Goal: Transaction & Acquisition: Purchase product/service

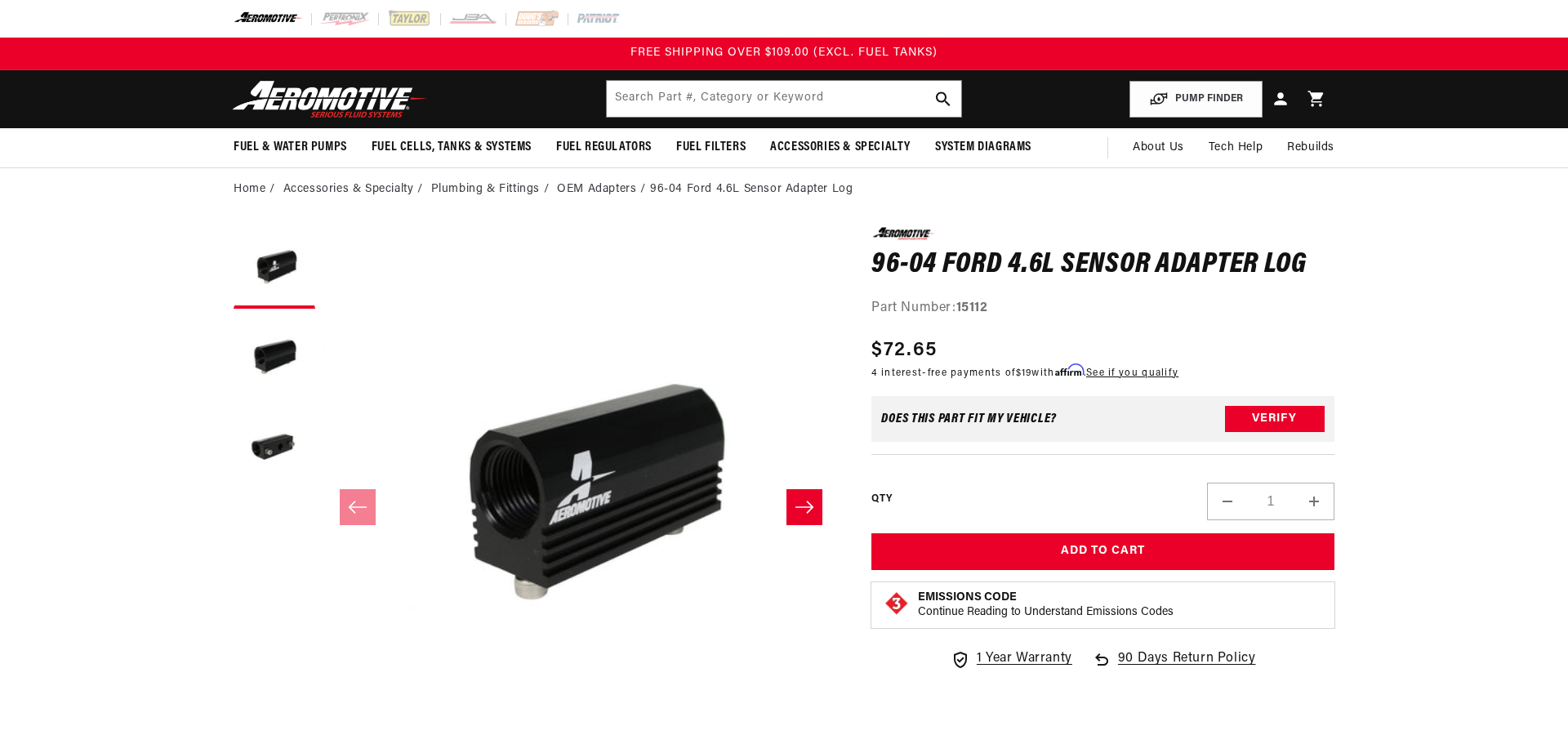
click at [745, 94] on div "Close dialog NOT SO FAST! No time to browse? No problem. Sign up and we'll keep…" at bounding box center [784, 372] width 1568 height 744
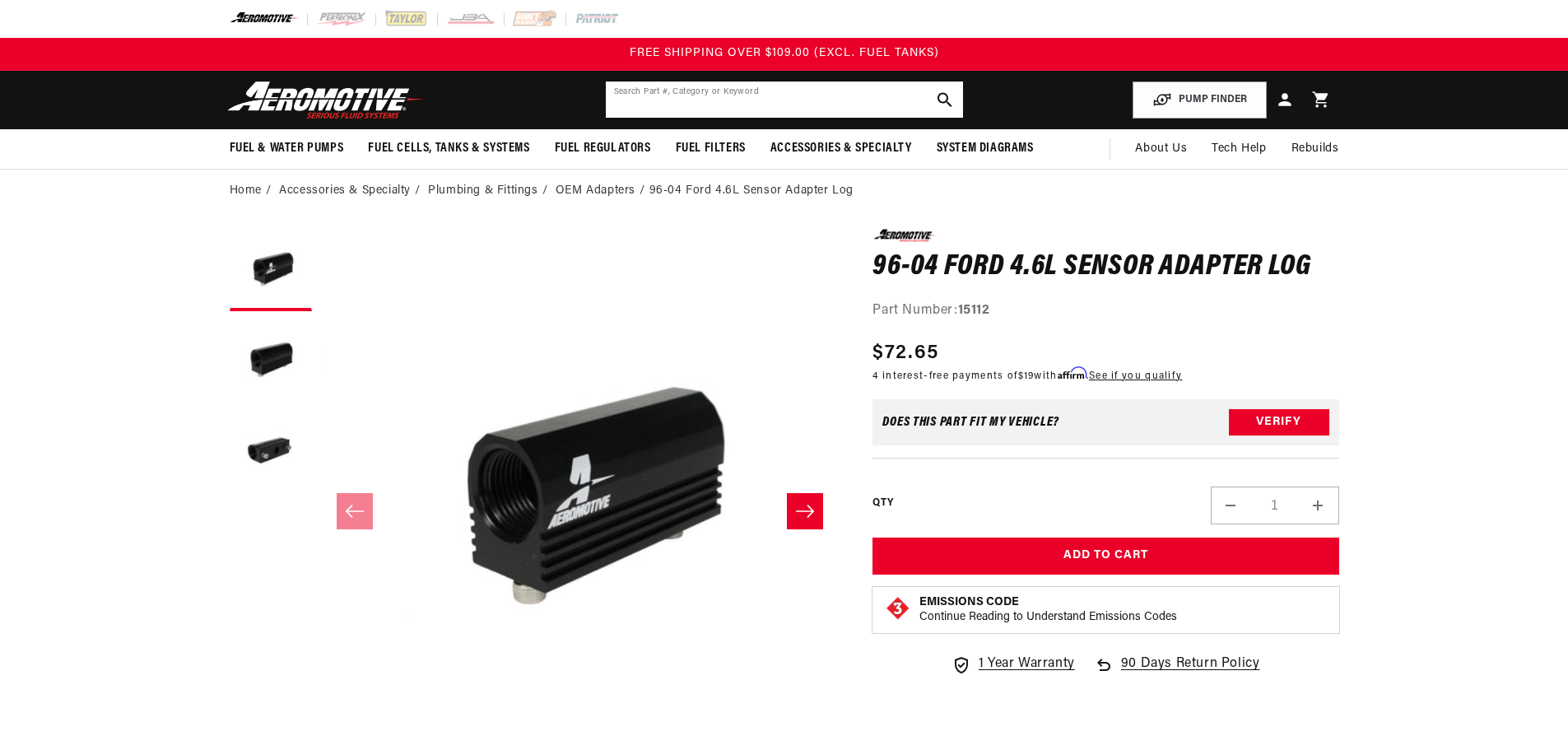
click at [779, 102] on input "text" at bounding box center [784, 100] width 357 height 37
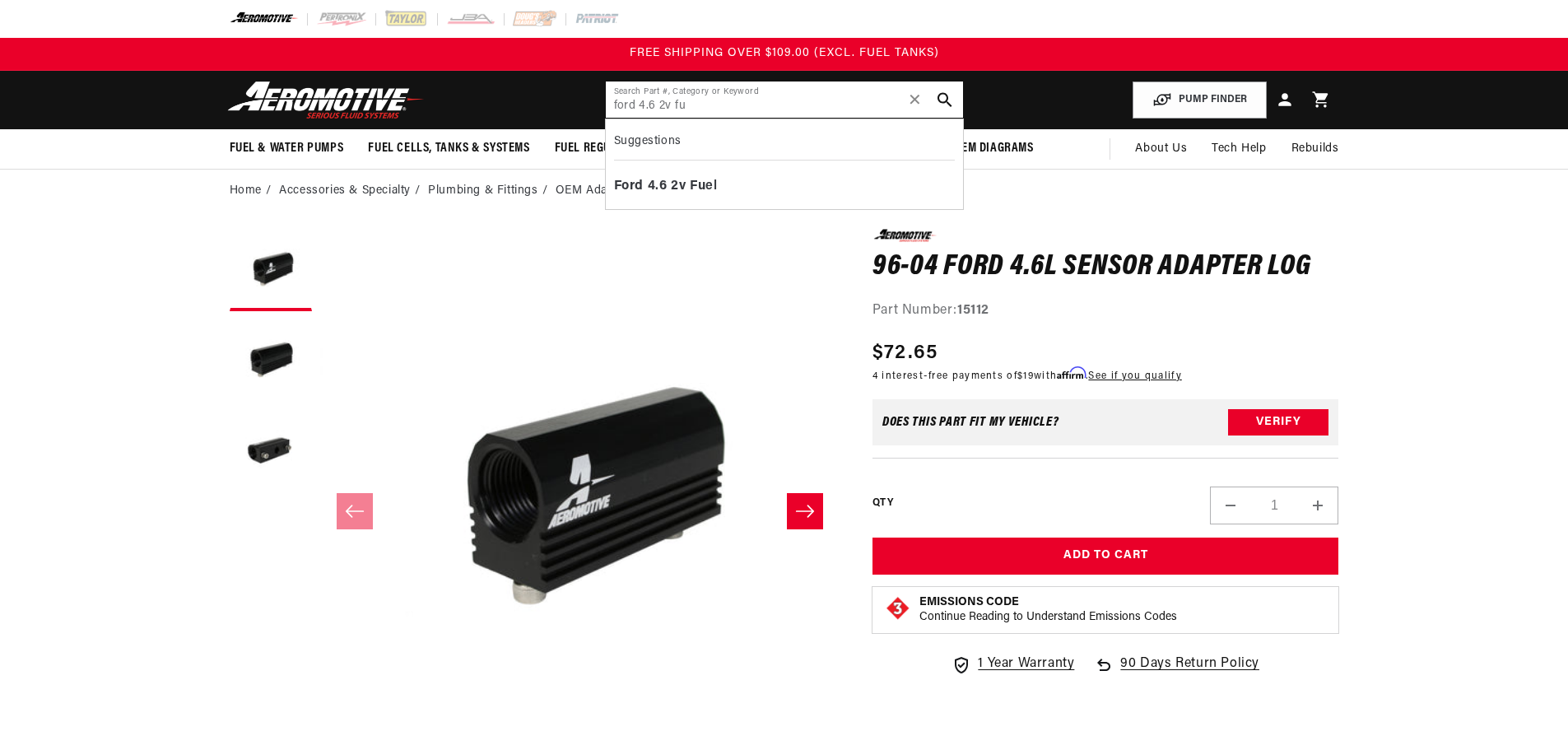
type input "ford 4.6 2v fu"
click at [320, 749] on button "Open media 1 in modal" at bounding box center [320, 749] width 0 height 0
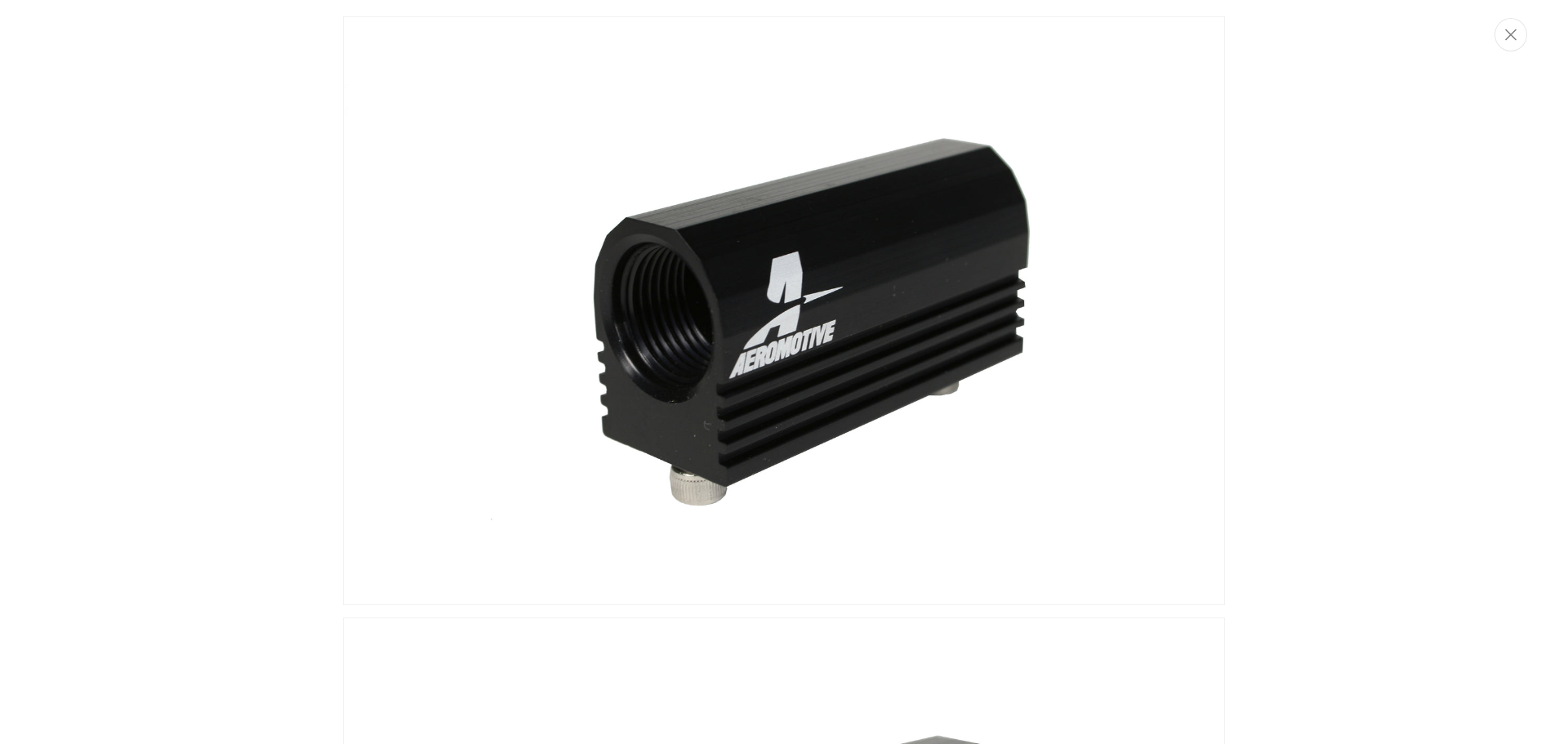
click at [686, 596] on img "Media gallery" at bounding box center [784, 310] width 882 height 589
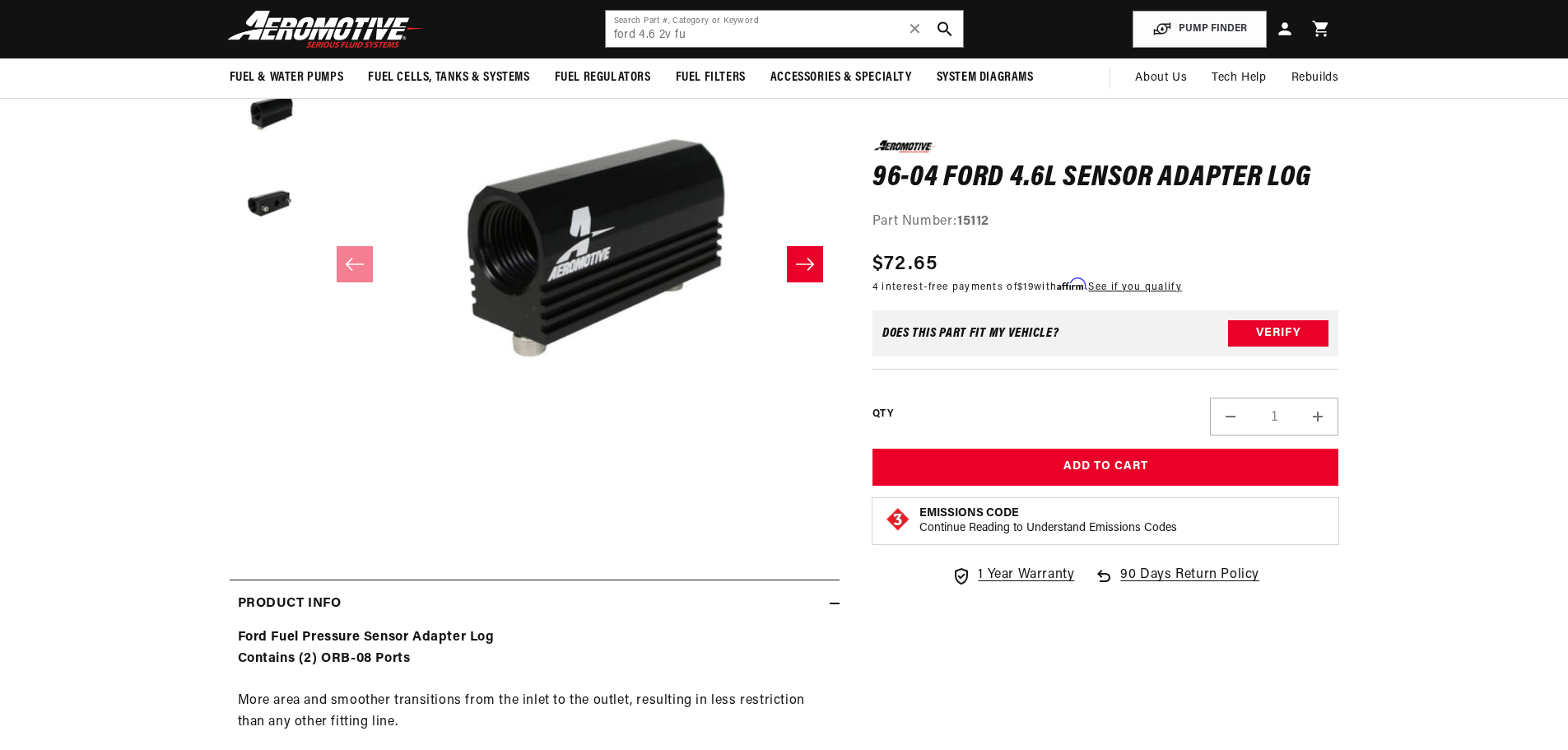
scroll to position [0, 0]
click at [1143, 78] on span "About Us" at bounding box center [1161, 78] width 52 height 13
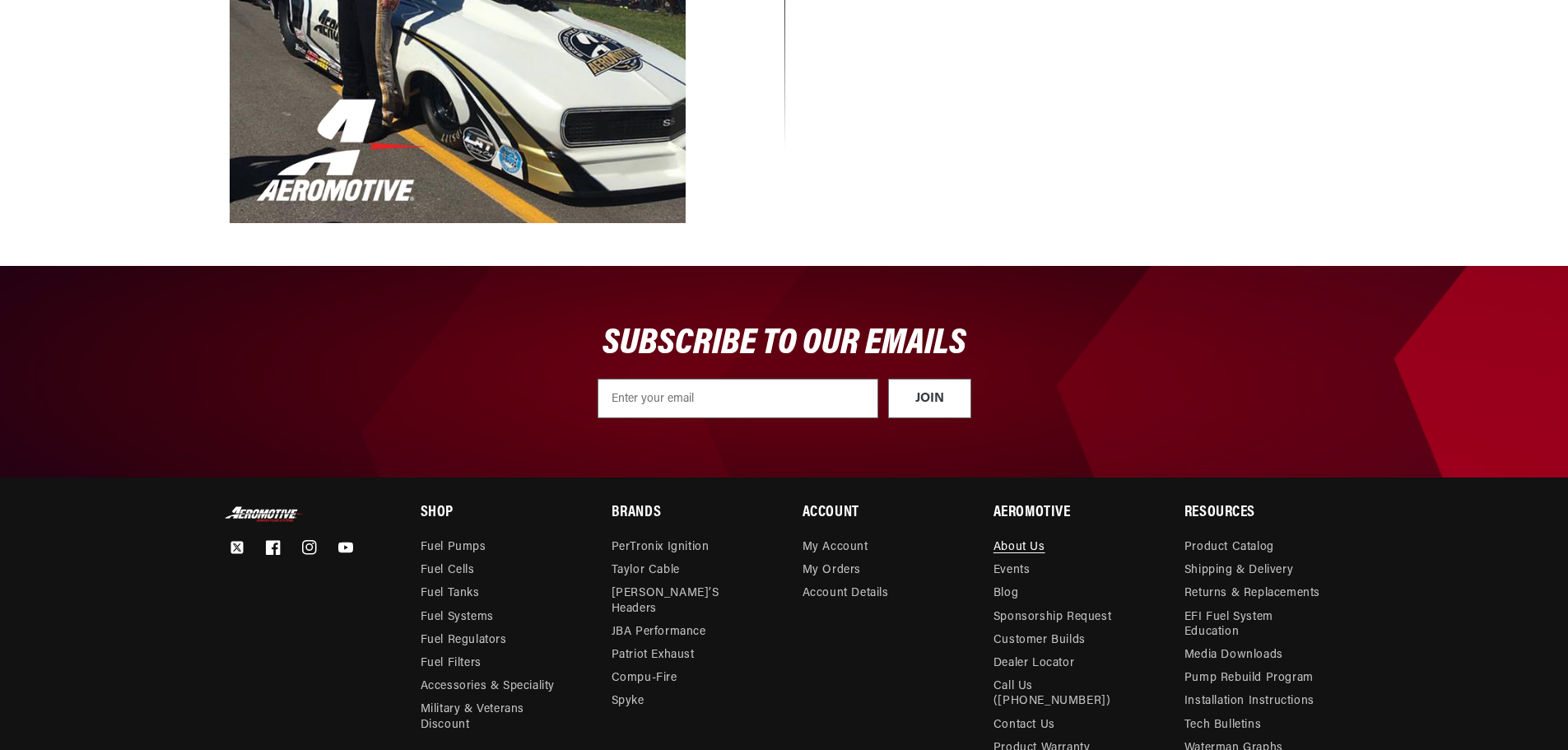
scroll to position [1940, 0]
